Goal: Find specific page/section: Find specific page/section

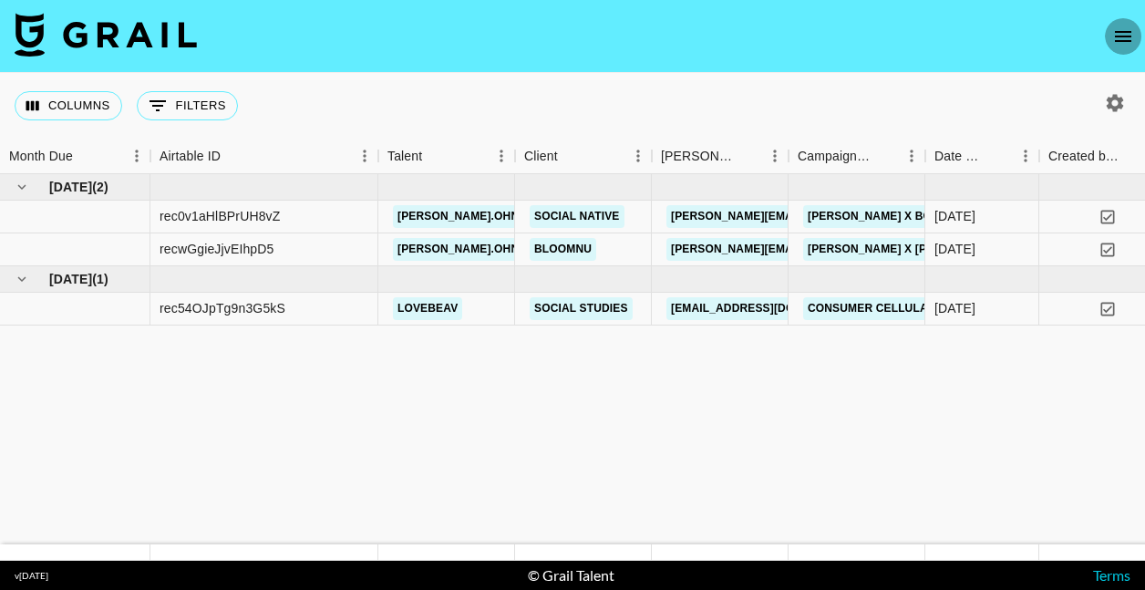
click at [1119, 36] on icon "open drawer" at bounding box center [1123, 36] width 16 height 11
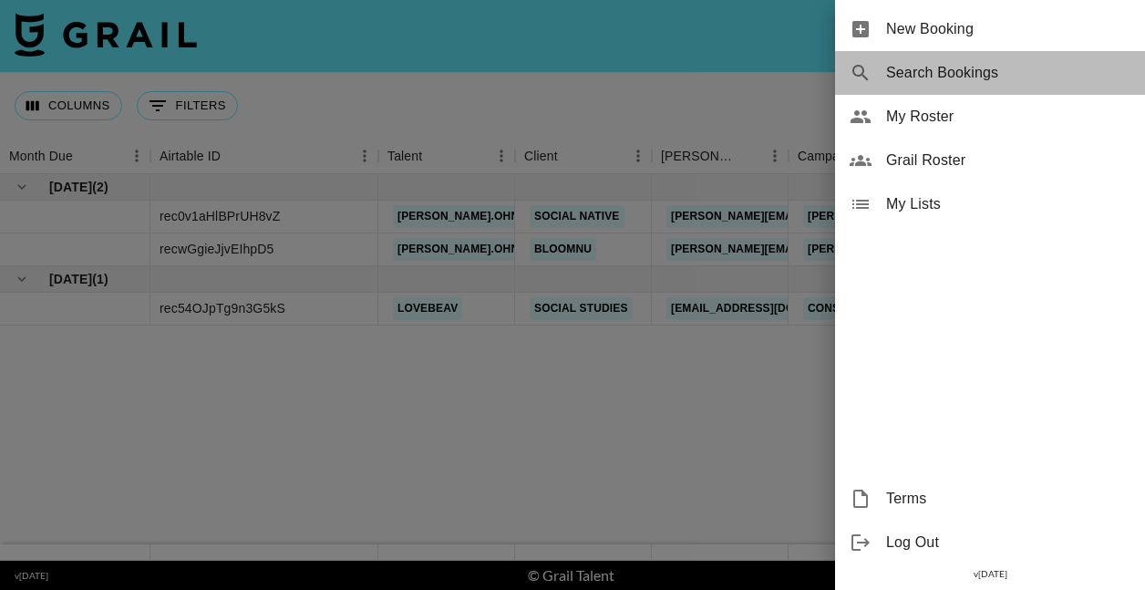
click at [928, 67] on span "Search Bookings" at bounding box center [1008, 73] width 244 height 22
select select "id"
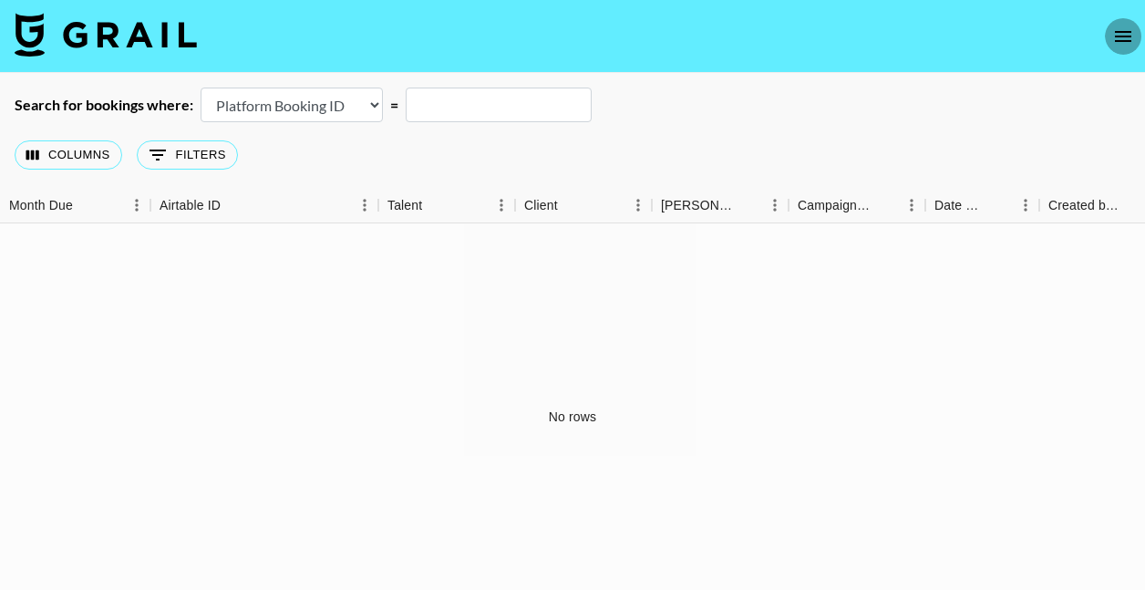
click at [1116, 36] on icon "open drawer" at bounding box center [1123, 36] width 16 height 11
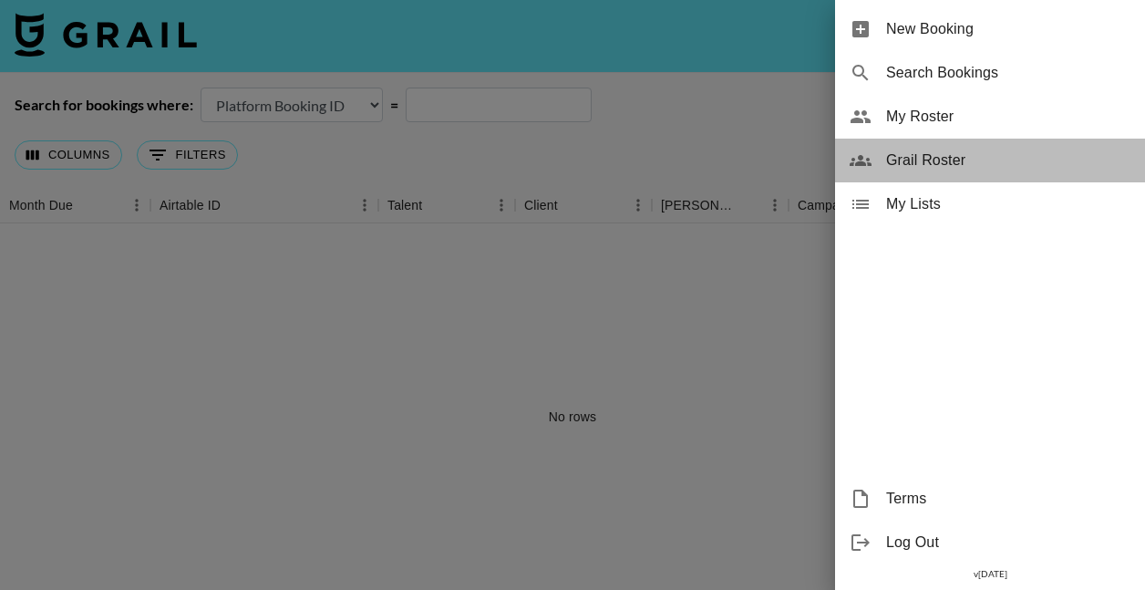
click at [965, 155] on span "Grail Roster" at bounding box center [1008, 161] width 244 height 22
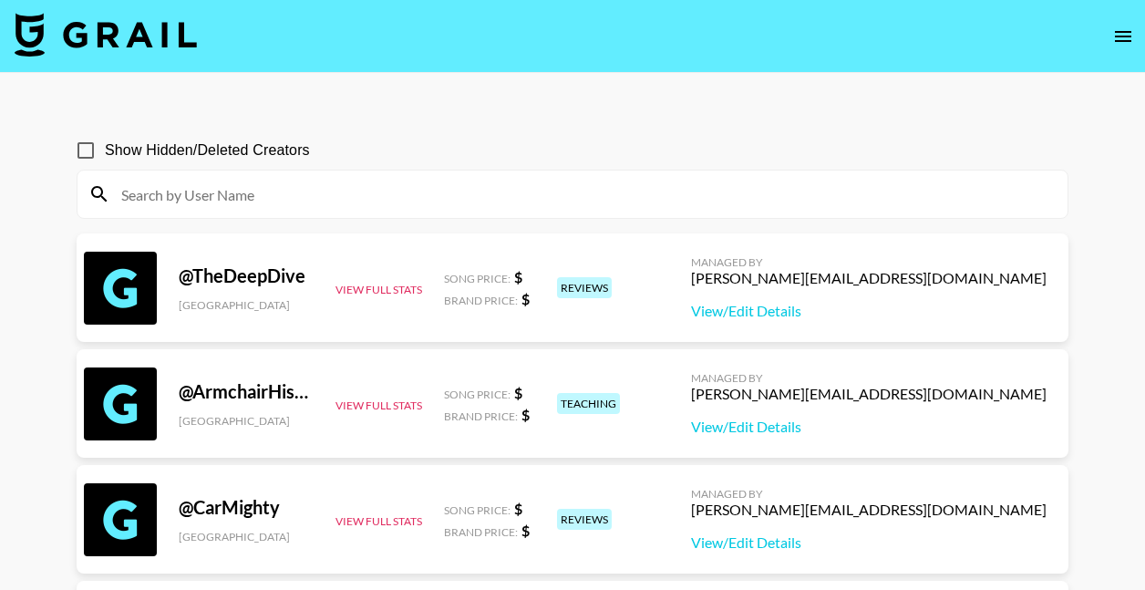
click at [441, 210] on div at bounding box center [572, 193] width 990 height 47
click at [443, 192] on input at bounding box center [583, 194] width 946 height 29
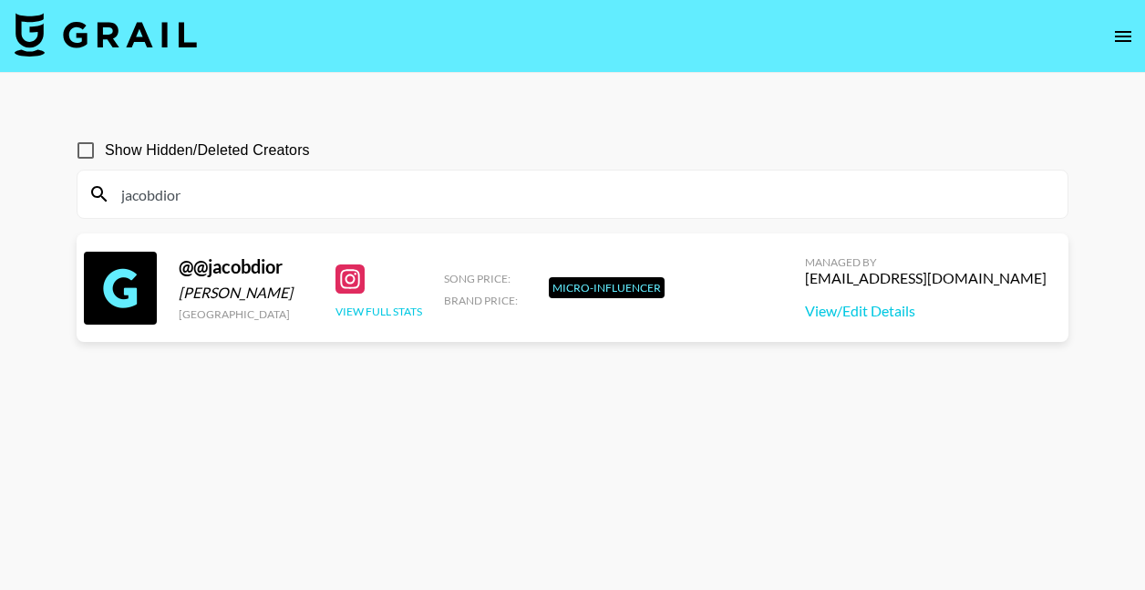
type input "jacobdior"
click at [379, 307] on button "View Full Stats" at bounding box center [379, 312] width 87 height 14
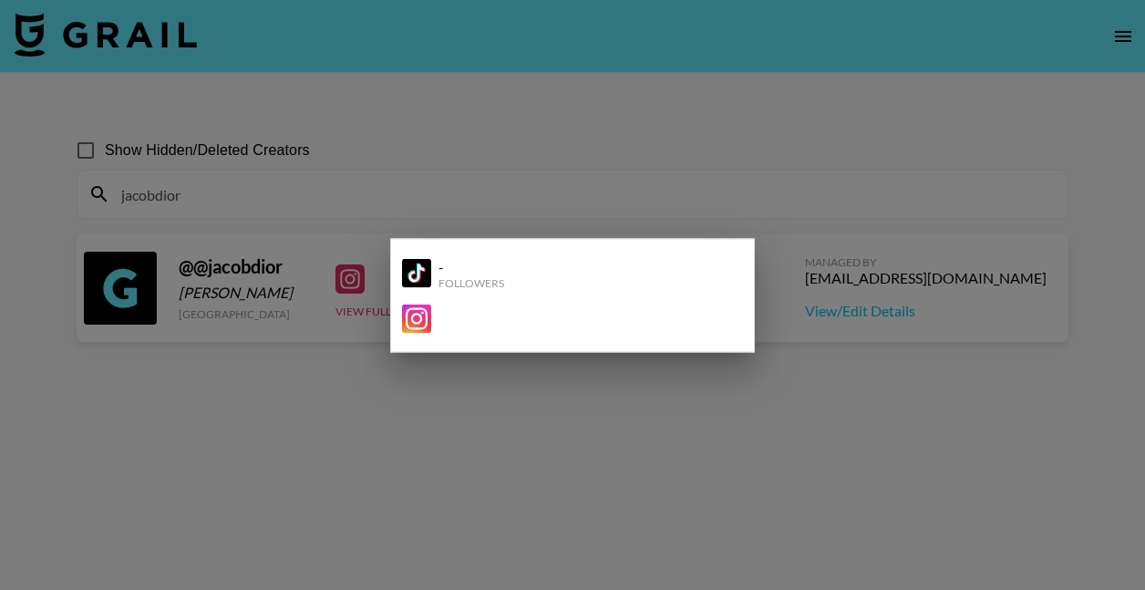
click at [418, 317] on img at bounding box center [416, 318] width 29 height 29
click at [348, 461] on div at bounding box center [572, 295] width 1145 height 590
